Goal: Navigation & Orientation: Find specific page/section

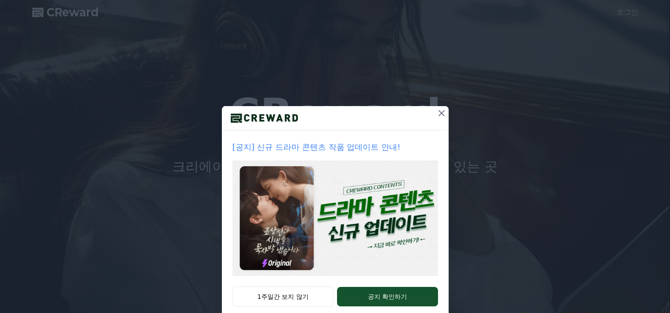
click at [436, 115] on icon at bounding box center [441, 113] width 11 height 11
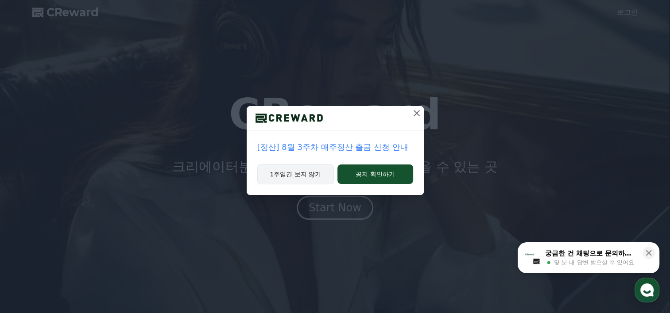
click at [311, 179] on button "1주일간 보지 않기" at bounding box center [295, 174] width 77 height 20
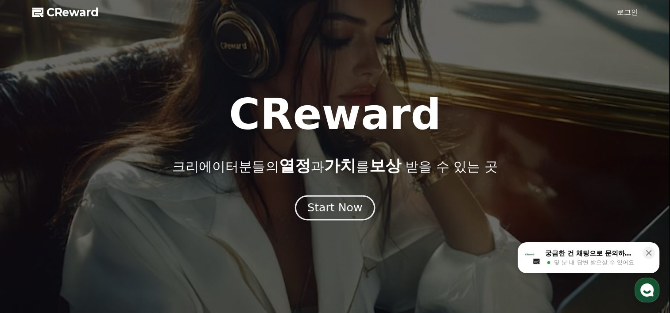
click at [327, 214] on div "Start Now" at bounding box center [334, 207] width 55 height 15
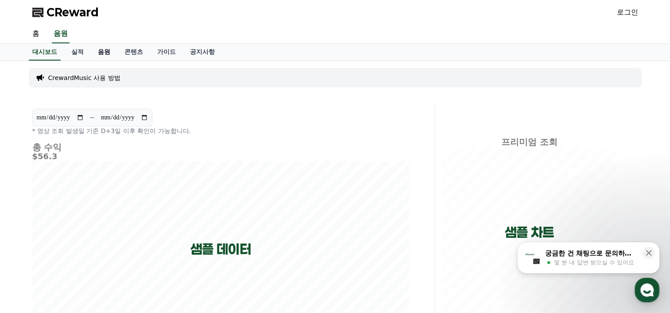
click at [107, 49] on link "음원" at bounding box center [104, 52] width 27 height 17
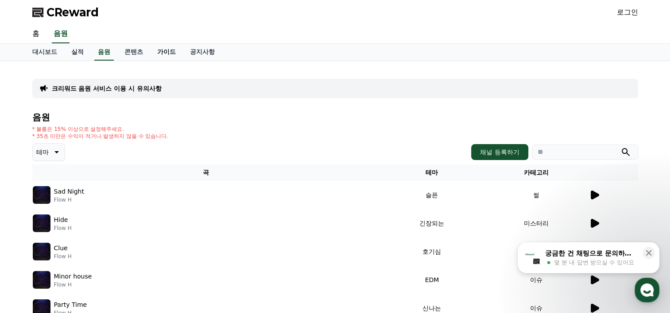
click at [162, 51] on link "가이드" at bounding box center [166, 52] width 33 height 17
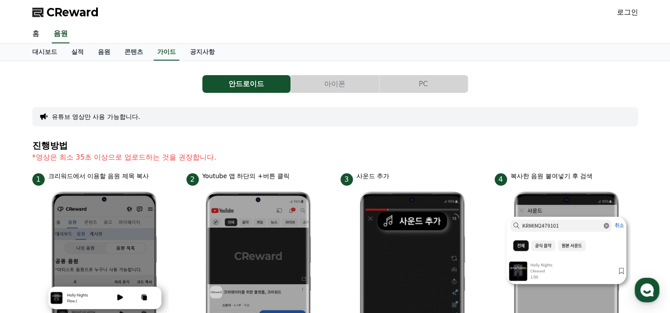
click at [42, 15] on polygon at bounding box center [37, 12] width 11 height 9
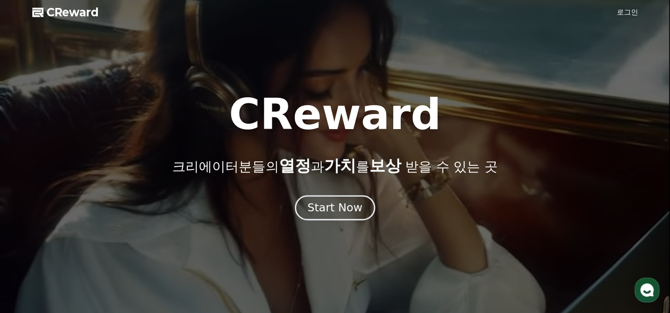
click at [350, 211] on div "Start Now" at bounding box center [334, 207] width 55 height 15
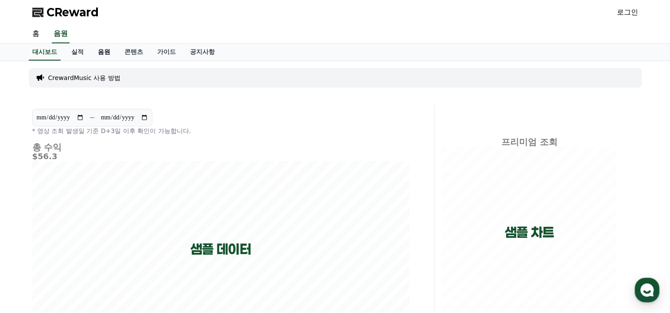
click at [99, 53] on link "음원" at bounding box center [104, 52] width 27 height 17
